Goal: Information Seeking & Learning: Learn about a topic

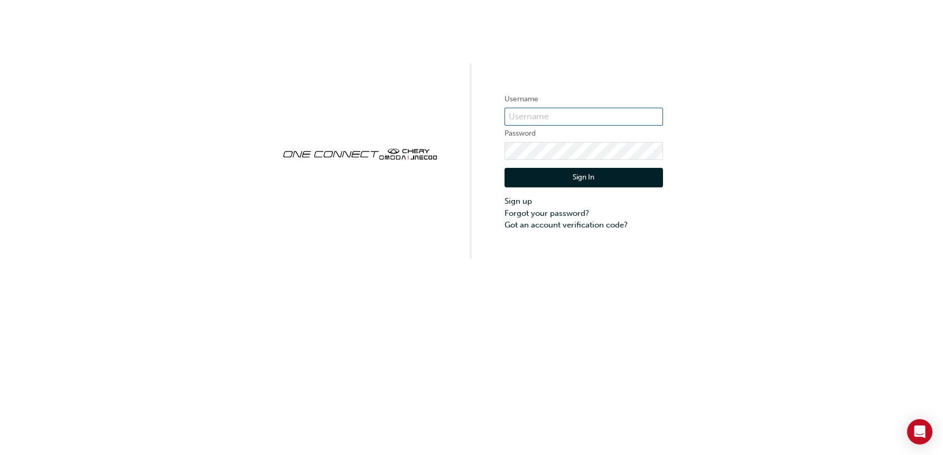
type input "CHAU0217"
click at [565, 177] on button "Sign In" at bounding box center [583, 178] width 158 height 20
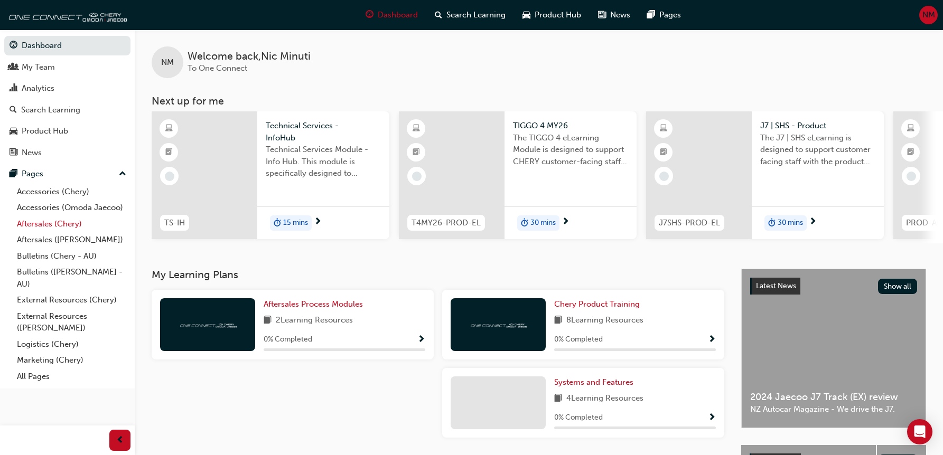
click at [50, 226] on link "Aftersales (Chery)" at bounding box center [72, 224] width 118 height 16
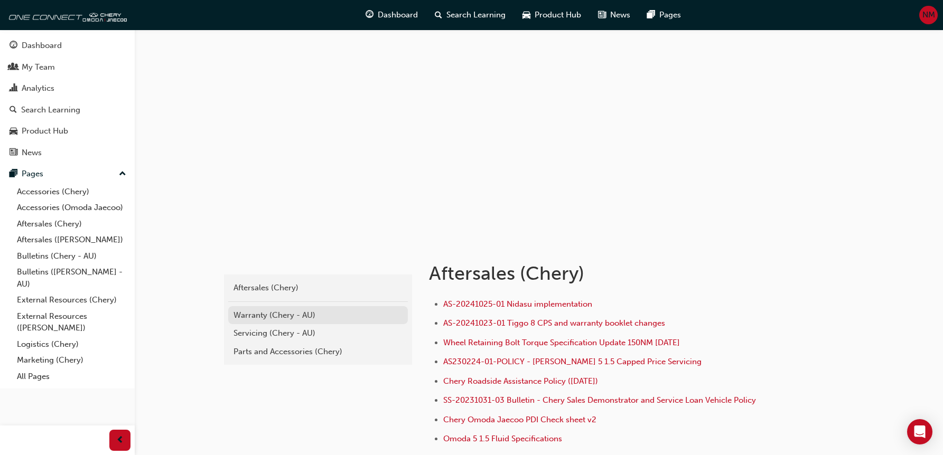
click at [298, 319] on div "Warranty (Chery - AU)" at bounding box center [317, 315] width 169 height 12
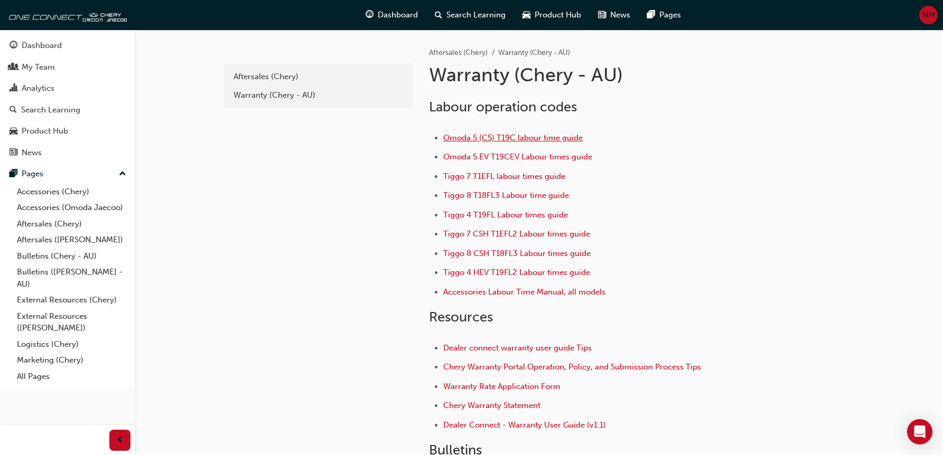
click at [499, 136] on span "Omoda 5 (C5) T19C labour time guide" at bounding box center [512, 138] width 139 height 10
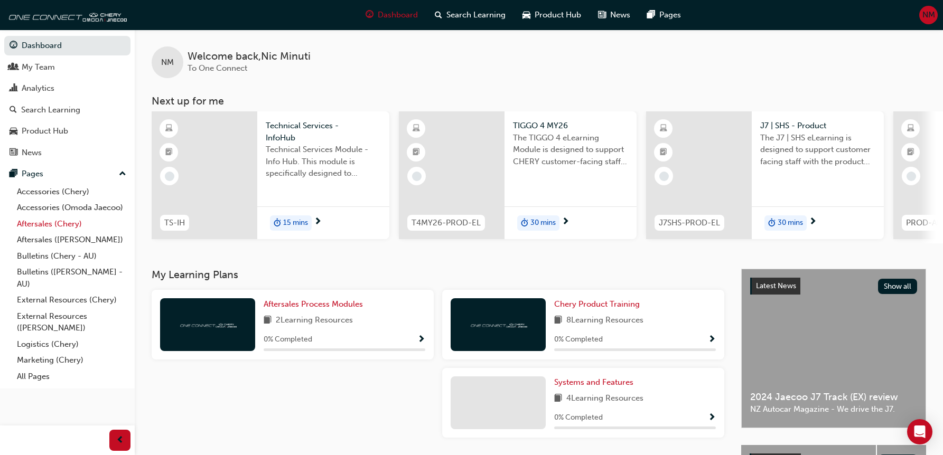
click at [72, 219] on link "Aftersales (Chery)" at bounding box center [72, 224] width 118 height 16
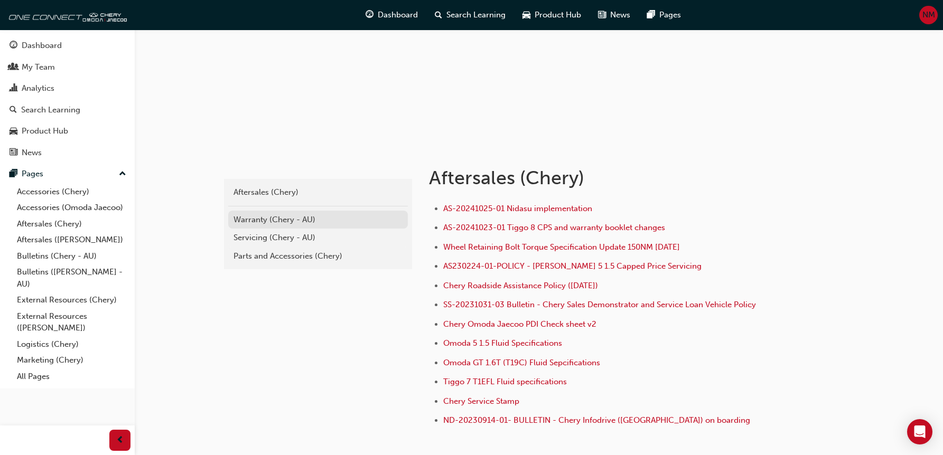
scroll to position [96, 0]
click at [300, 233] on div "Servicing (Chery - AU)" at bounding box center [317, 237] width 169 height 12
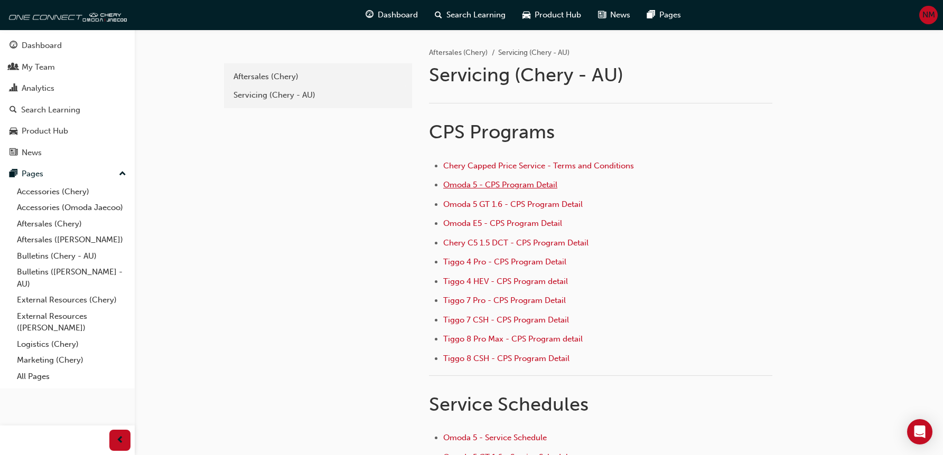
click at [516, 186] on span "Omoda 5 - CPS Program Detail" at bounding box center [500, 185] width 114 height 10
